Goal: Task Accomplishment & Management: Complete application form

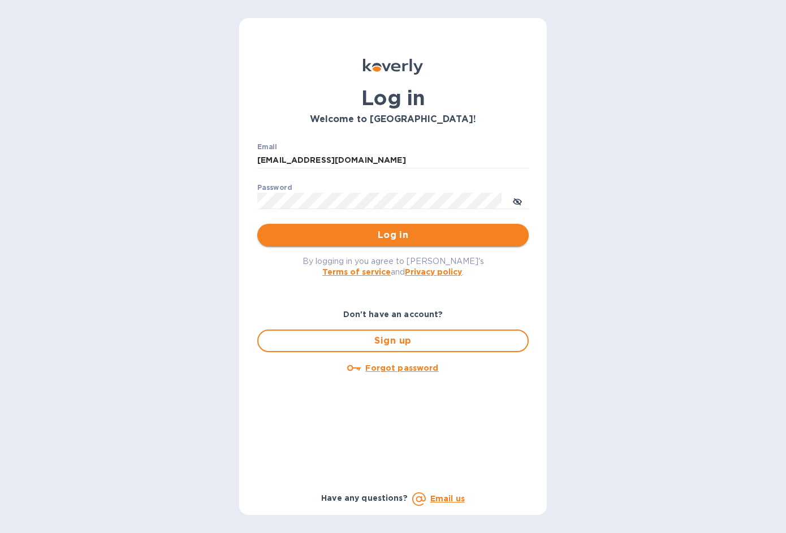
click at [356, 239] on span "Log in" at bounding box center [392, 235] width 253 height 14
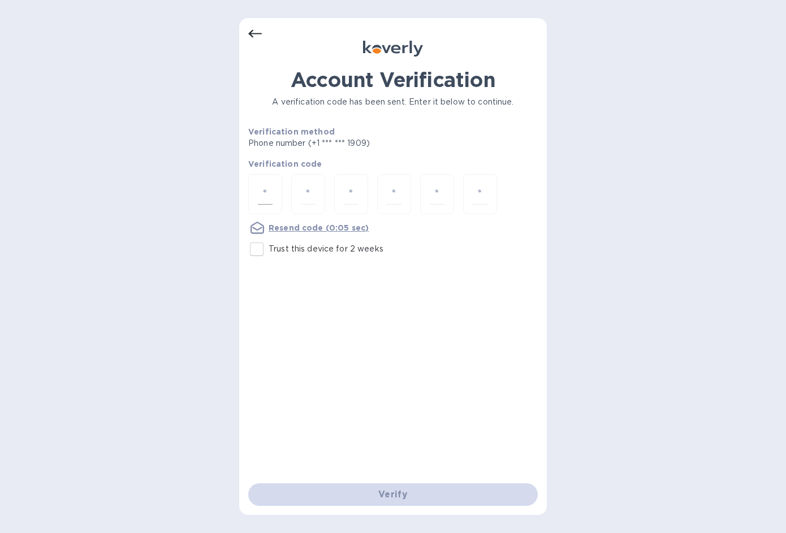
click at [264, 191] on input "number" at bounding box center [265, 194] width 15 height 21
type input "9"
type input "2"
type input "1"
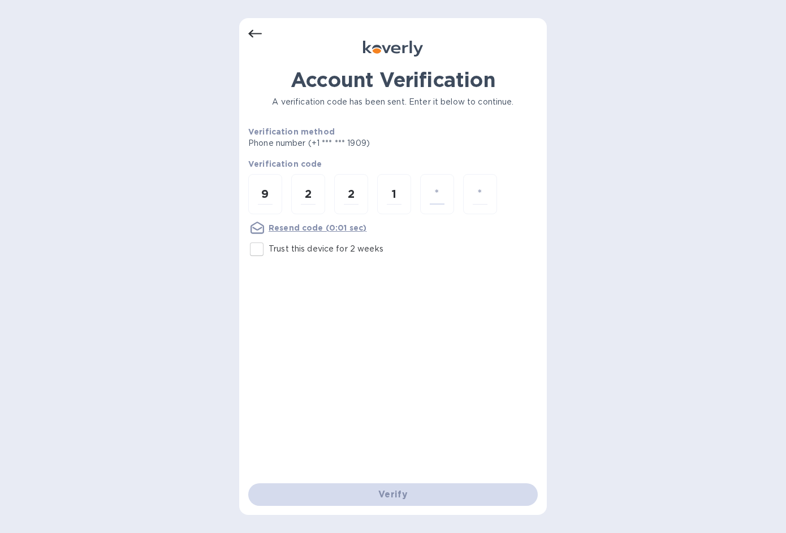
type input "3"
type input "2"
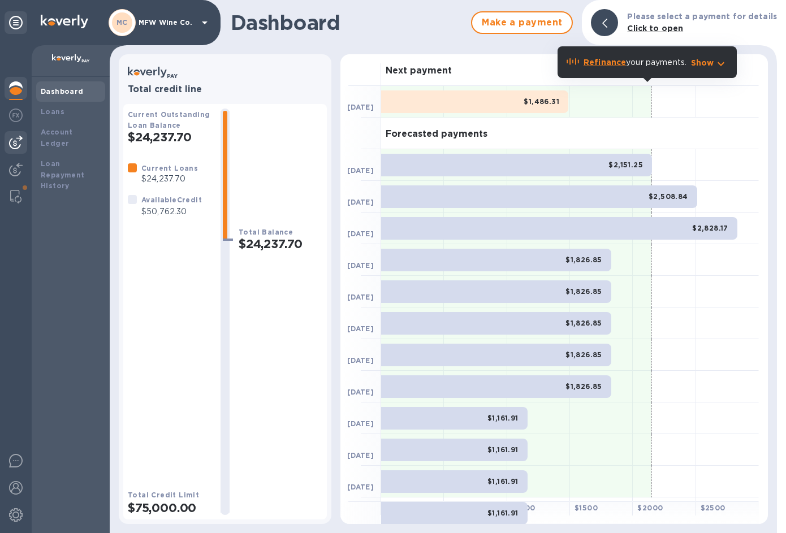
click at [18, 143] on img at bounding box center [16, 143] width 14 height 14
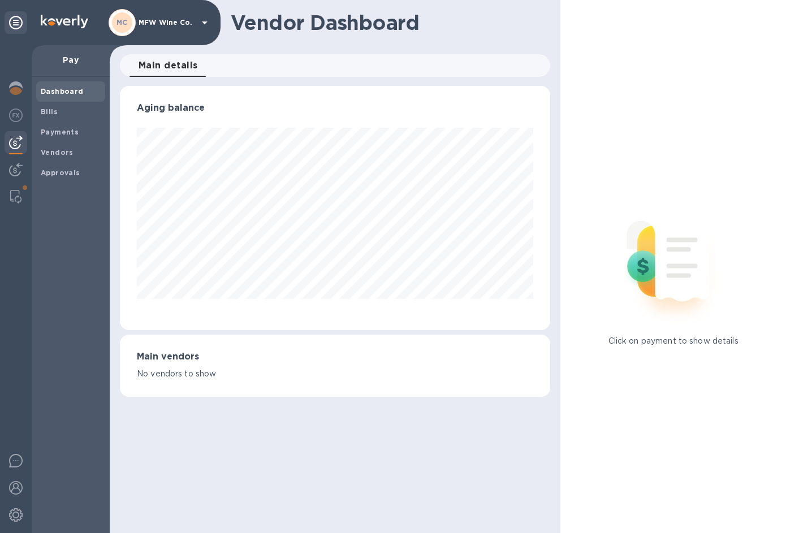
scroll to position [244, 430]
click at [46, 109] on b "Bills" at bounding box center [49, 111] width 17 height 8
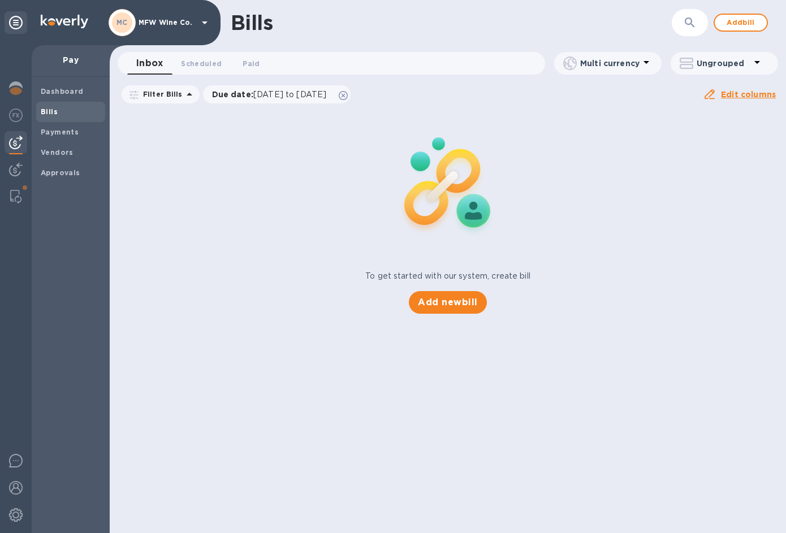
click at [288, 66] on div "Inbox 0 Scheduled 0 Paid 0" at bounding box center [336, 63] width 418 height 23
drag, startPoint x: 339, startPoint y: 179, endPoint x: 316, endPoint y: 180, distance: 23.2
click at [331, 180] on div "To get started with our system, create bill Add new bill" at bounding box center [447, 211] width 685 height 213
click at [10, 141] on img at bounding box center [16, 143] width 14 height 14
click at [49, 109] on b "Bills" at bounding box center [49, 111] width 17 height 8
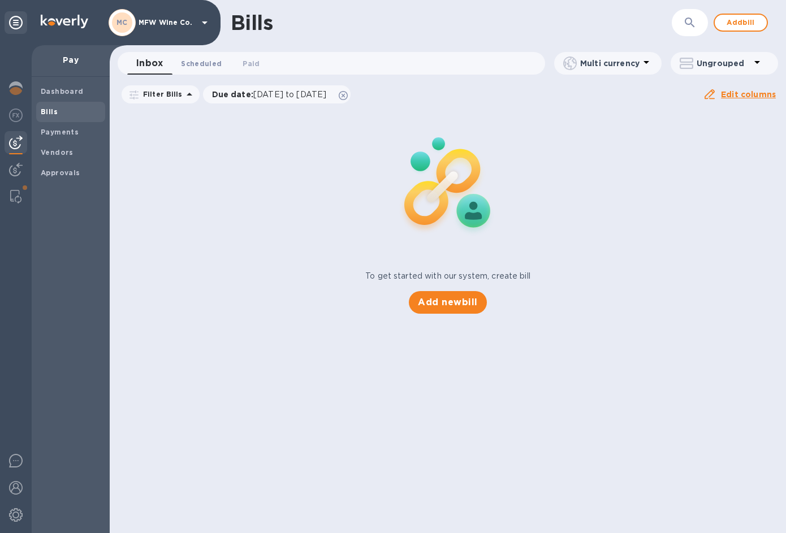
click at [219, 54] on button "Scheduled 0" at bounding box center [201, 63] width 59 height 23
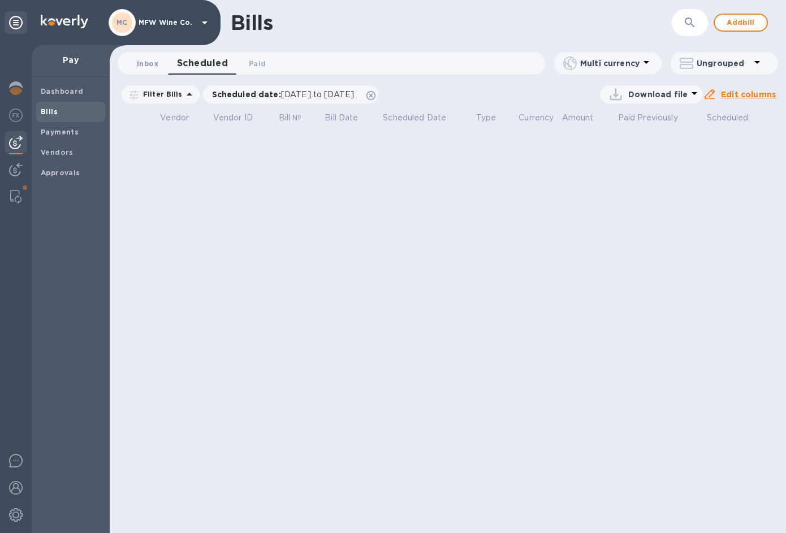
click at [149, 61] on span "Inbox 0" at bounding box center [147, 64] width 21 height 12
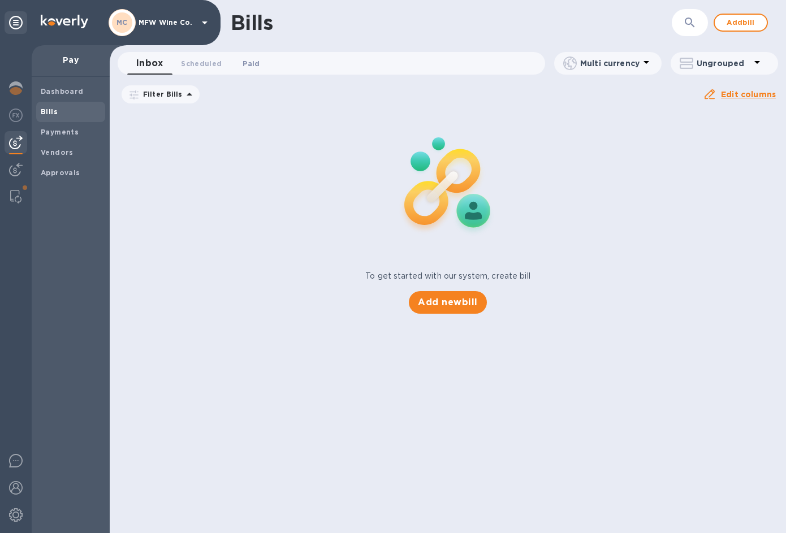
click at [243, 62] on span "Paid 0" at bounding box center [251, 64] width 17 height 12
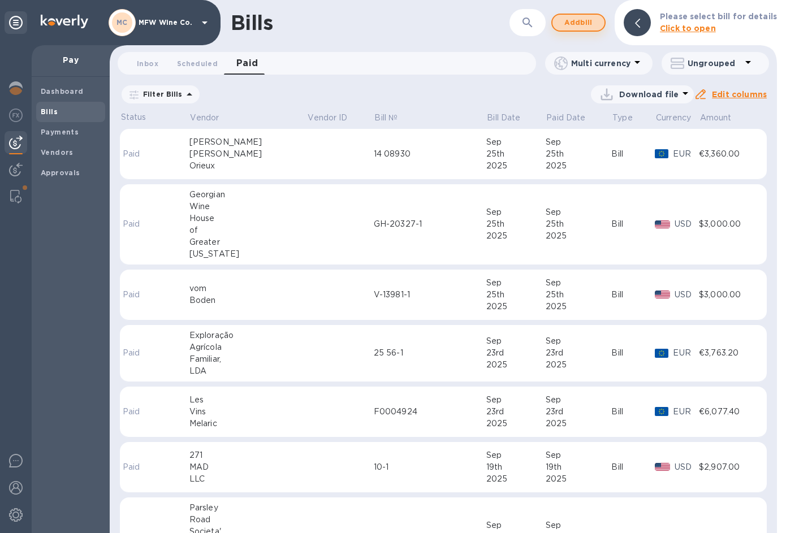
click at [580, 19] on span "Add bill" at bounding box center [579, 23] width 34 height 14
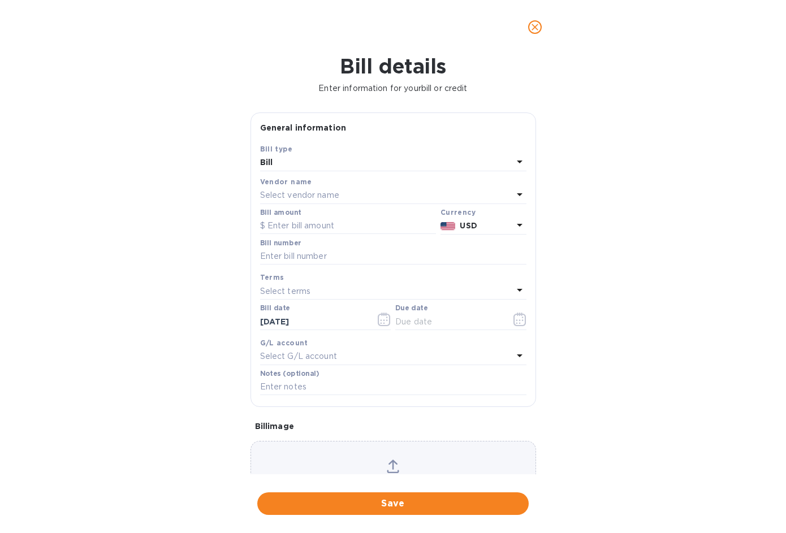
click at [331, 199] on p "Select vendor name" at bounding box center [299, 195] width 79 height 12
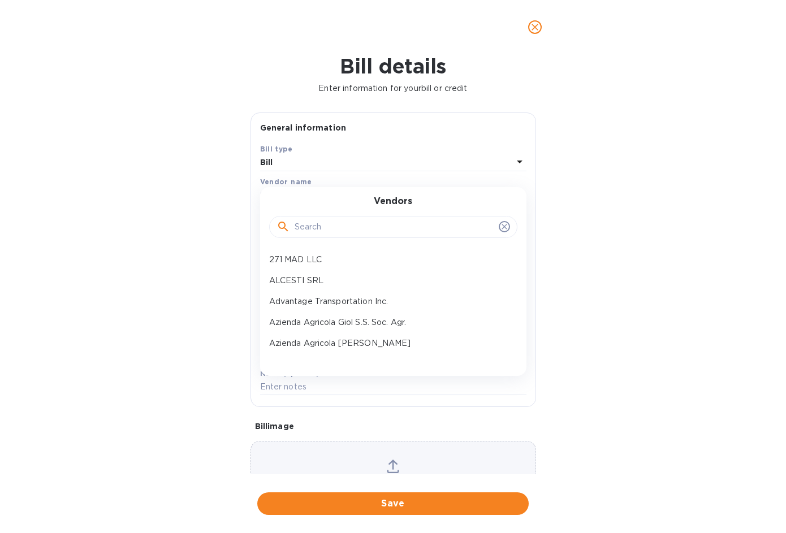
click at [329, 224] on input "text" at bounding box center [395, 227] width 200 height 17
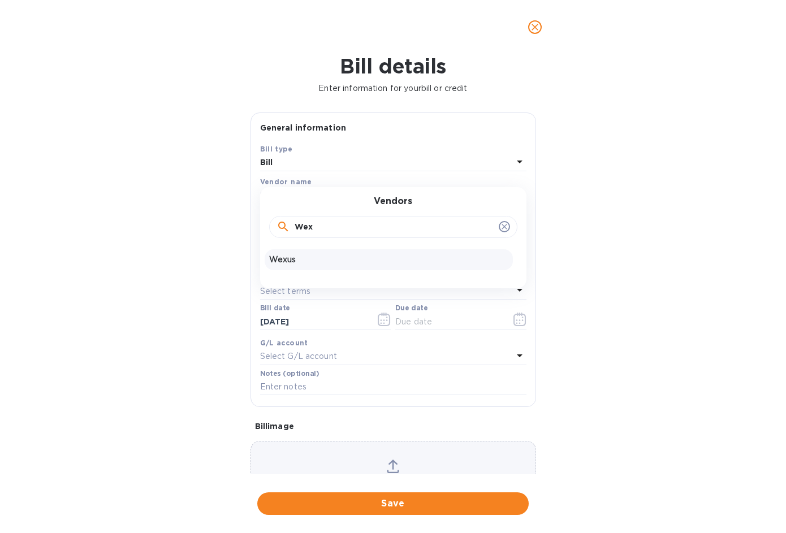
type input "Wex"
click at [300, 264] on p "Wexus" at bounding box center [388, 260] width 239 height 12
click at [305, 260] on input "text" at bounding box center [393, 256] width 266 height 17
type input "10-1"
click at [303, 228] on input "text" at bounding box center [348, 226] width 176 height 17
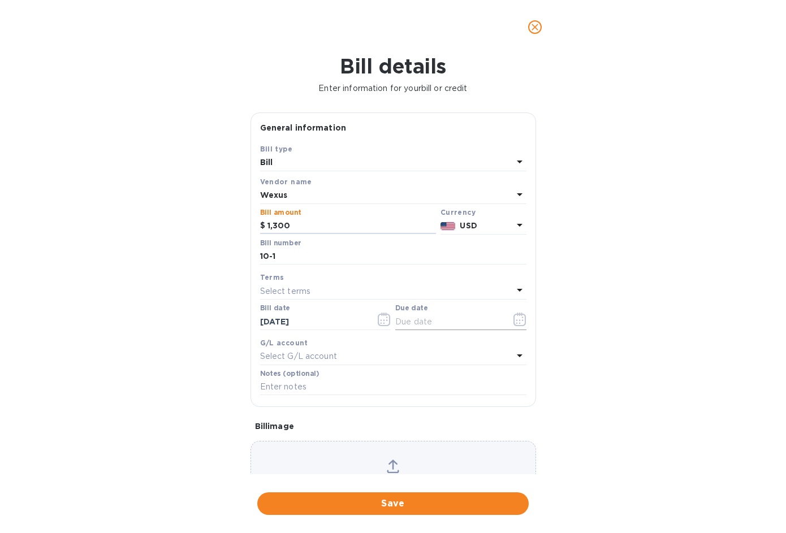
type input "1,300"
click at [521, 319] on icon "button" at bounding box center [520, 320] width 13 height 14
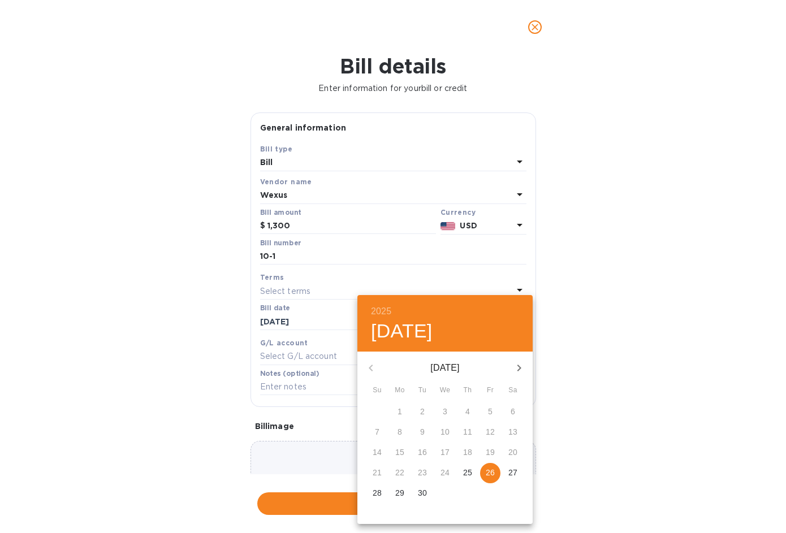
click at [491, 474] on p "26" at bounding box center [490, 472] width 9 height 11
type input "[DATE]"
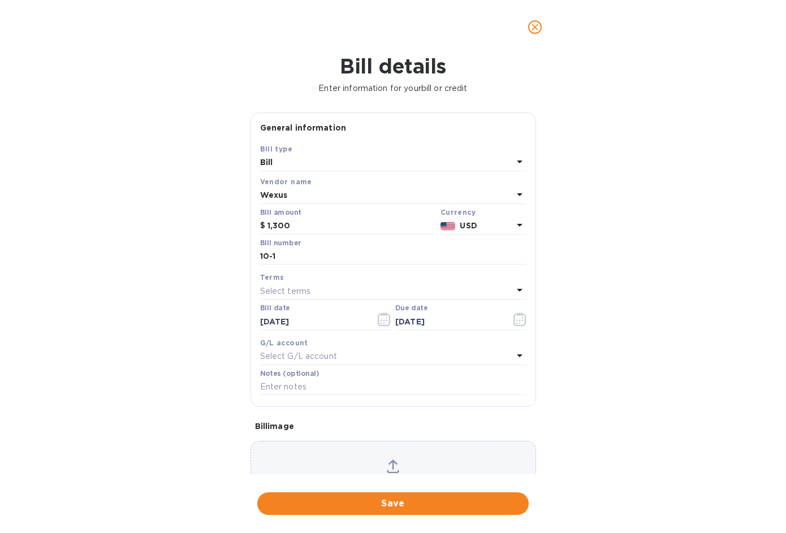
click at [513, 354] on icon at bounding box center [520, 356] width 14 height 14
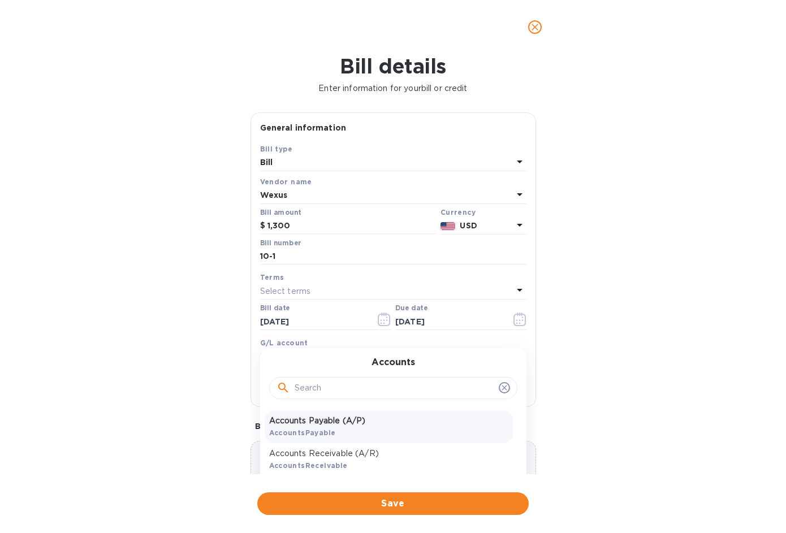
click at [315, 425] on p "Accounts Payable (A/P)" at bounding box center [388, 421] width 239 height 12
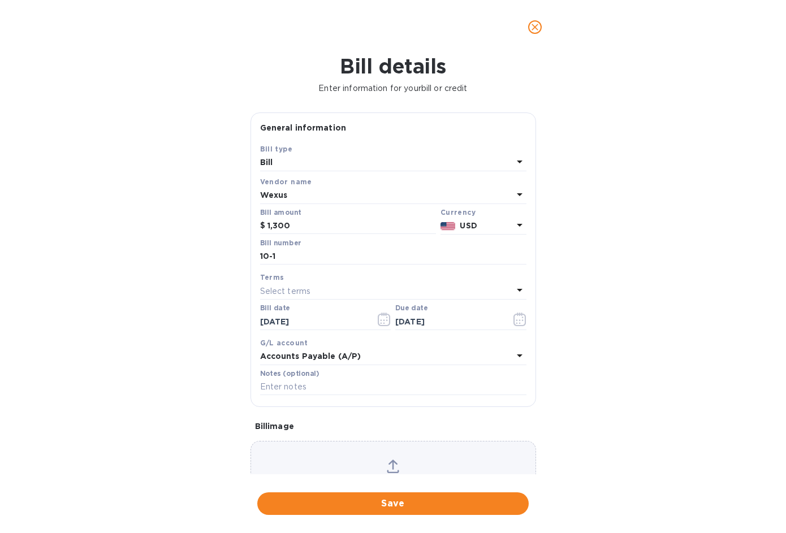
click at [373, 511] on button "Save" at bounding box center [392, 504] width 271 height 23
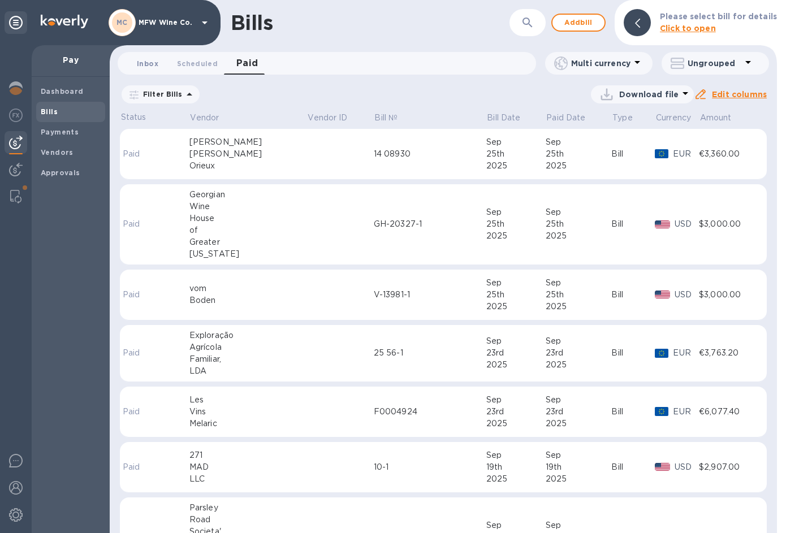
click at [145, 65] on span "Inbox 0" at bounding box center [147, 64] width 21 height 12
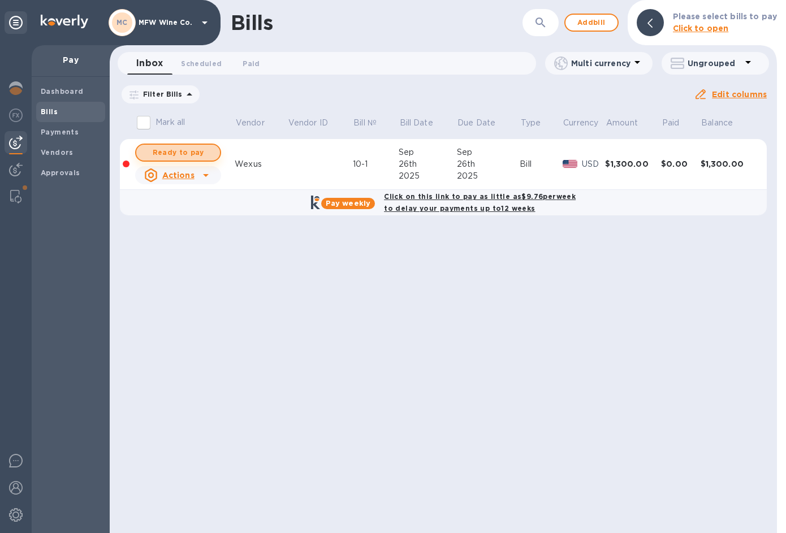
click at [192, 151] on span "Ready to pay" at bounding box center [178, 153] width 66 height 14
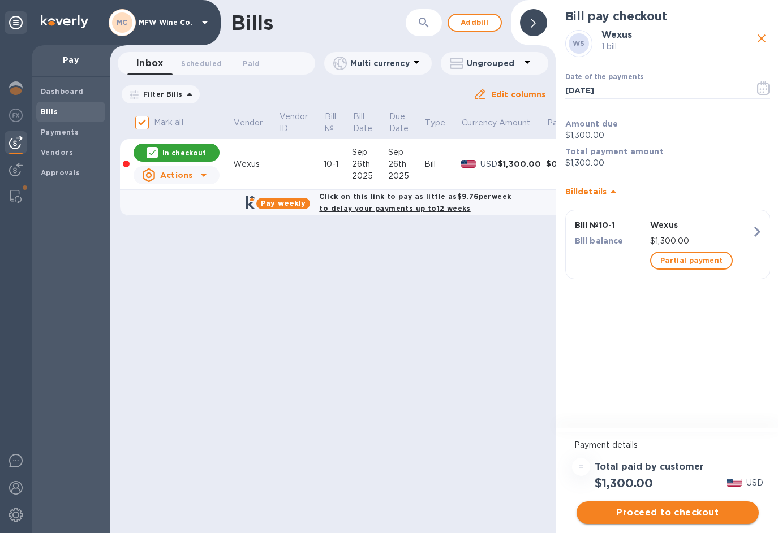
click at [653, 512] on span "Proceed to checkout" at bounding box center [667, 513] width 164 height 14
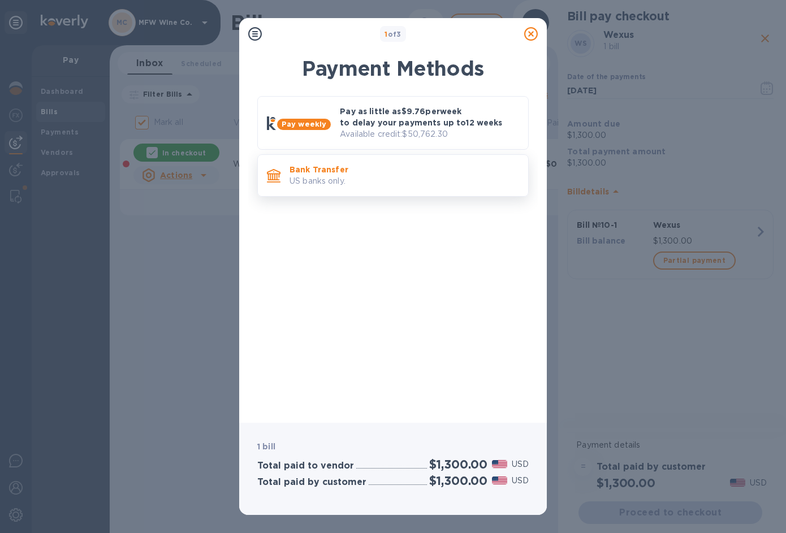
click at [308, 165] on p "Bank Transfer" at bounding box center [405, 169] width 230 height 11
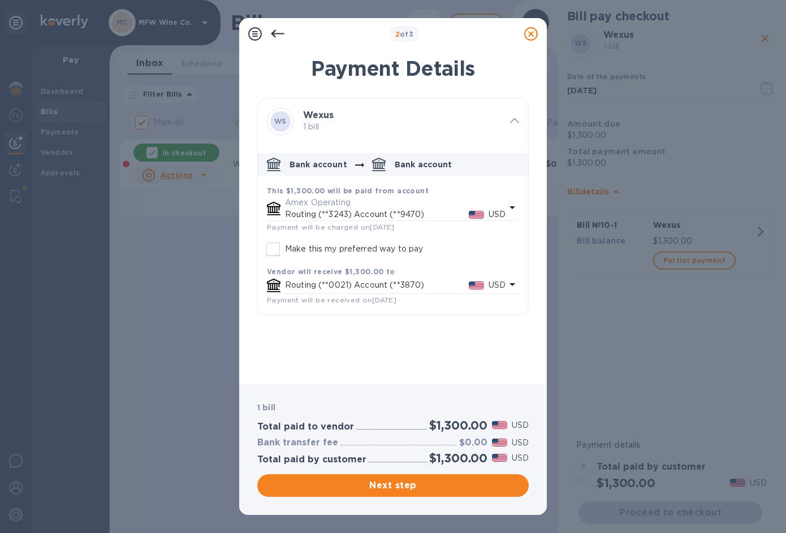
click at [310, 208] on p "Amex Operating" at bounding box center [395, 203] width 221 height 12
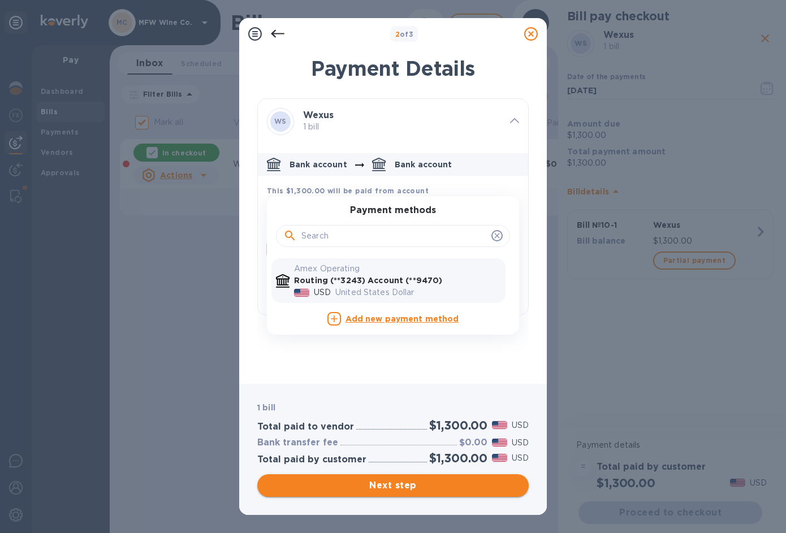
click at [370, 486] on span "Next step" at bounding box center [392, 486] width 253 height 14
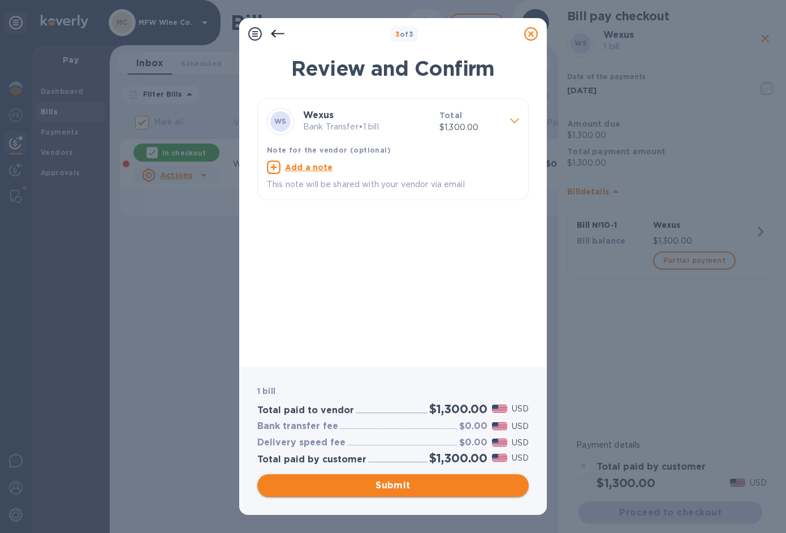
click at [386, 490] on span "Submit" at bounding box center [392, 486] width 253 height 14
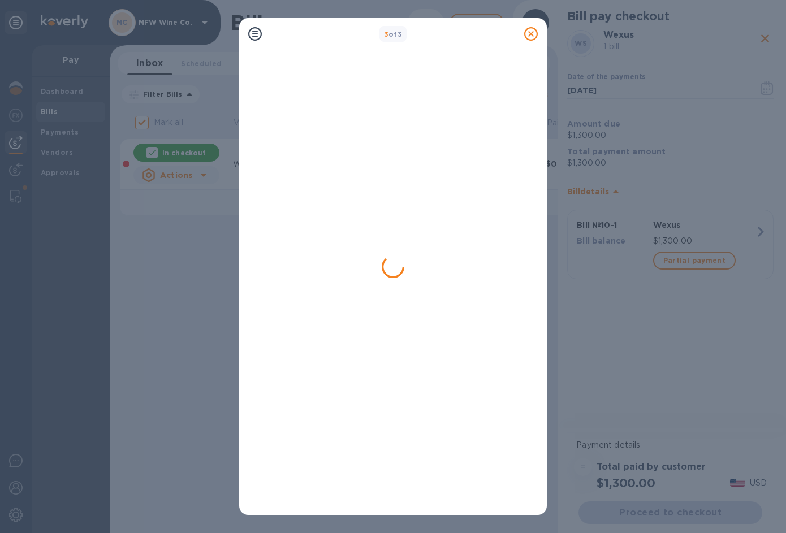
checkbox input "false"
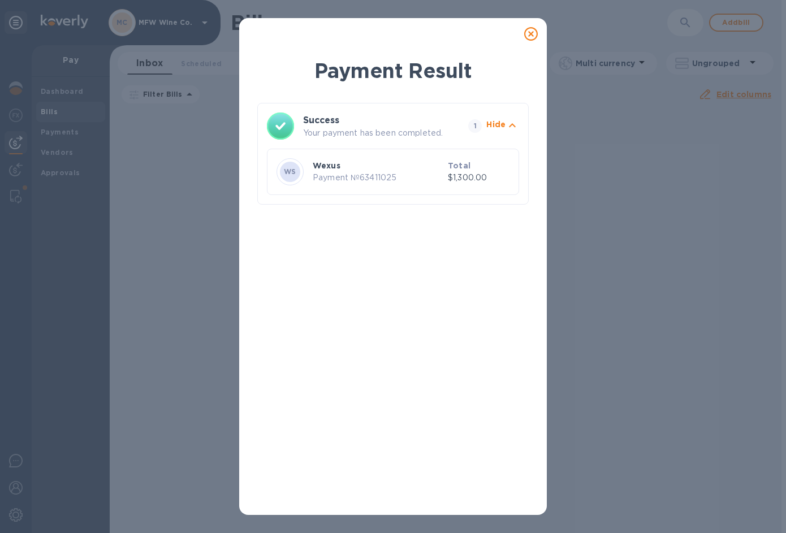
click at [532, 32] on icon at bounding box center [531, 34] width 14 height 14
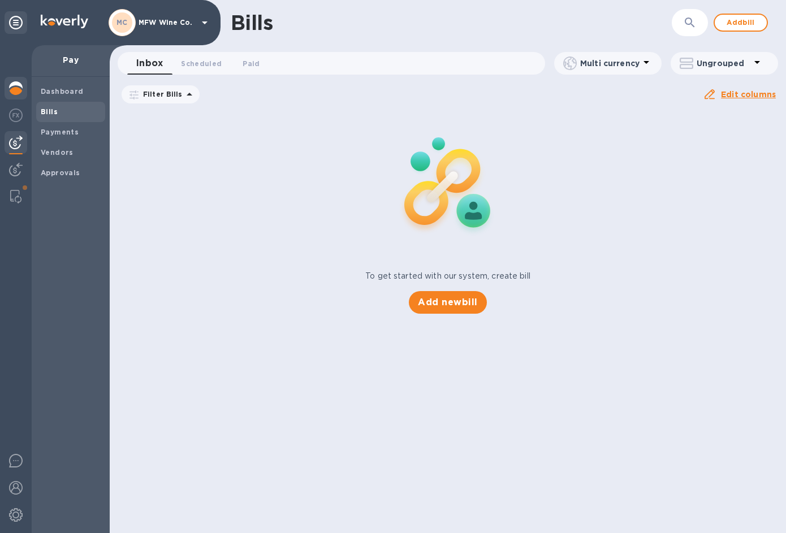
click at [11, 95] on div at bounding box center [16, 89] width 23 height 25
